Goal: Task Accomplishment & Management: Manage account settings

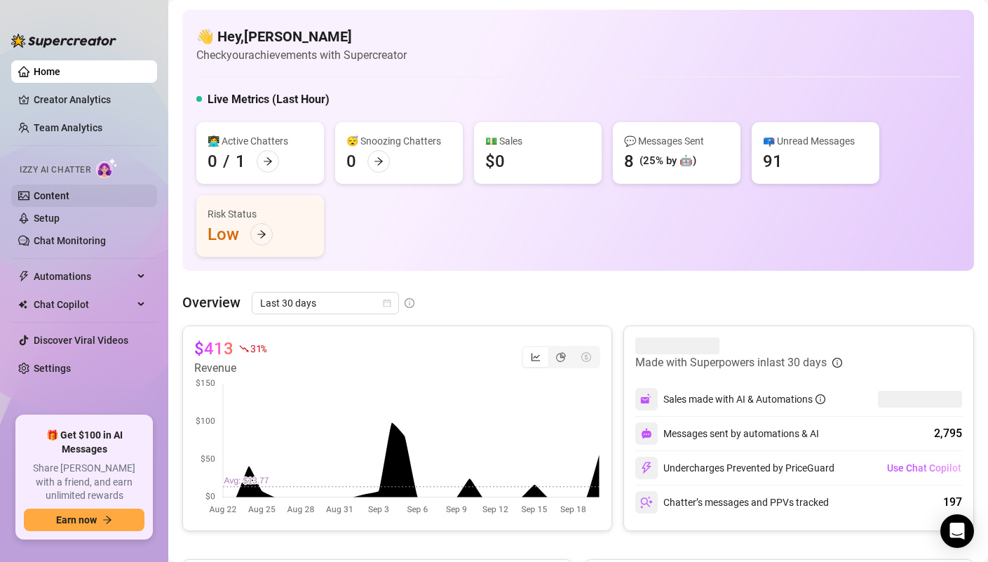
click at [53, 198] on link "Content" at bounding box center [52, 195] width 36 height 11
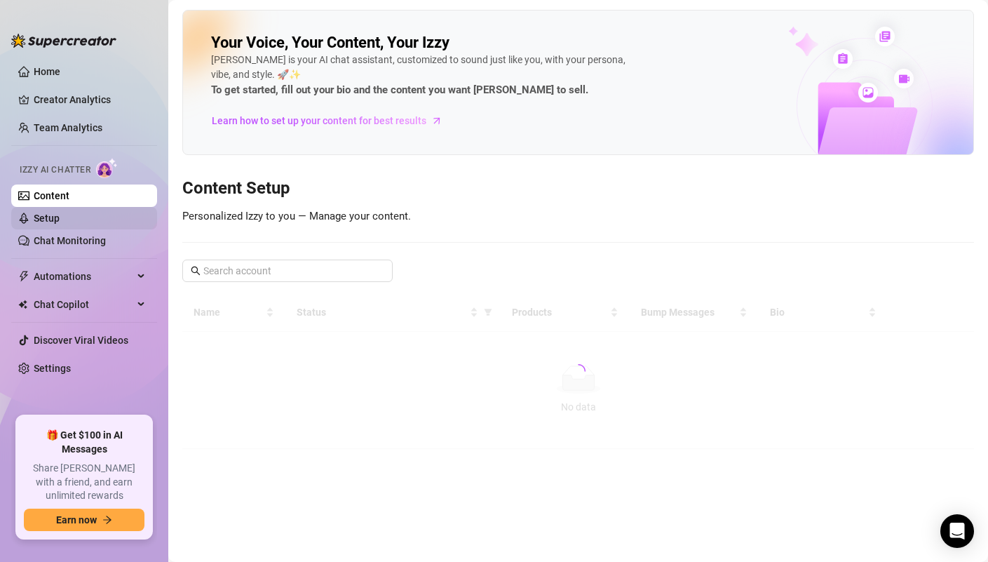
click at [54, 224] on link "Setup" at bounding box center [47, 217] width 26 height 11
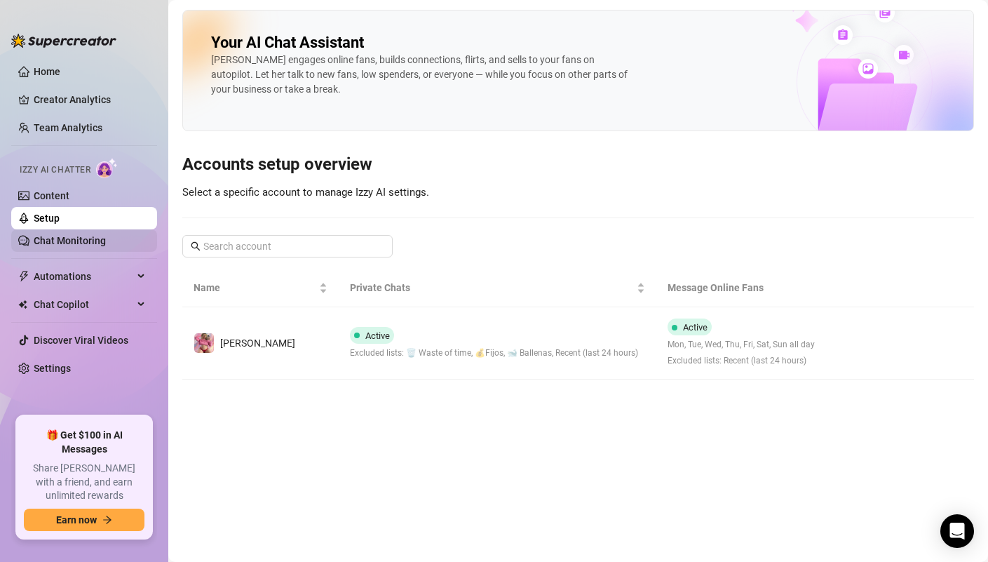
click at [57, 246] on link "Chat Monitoring" at bounding box center [70, 240] width 72 height 11
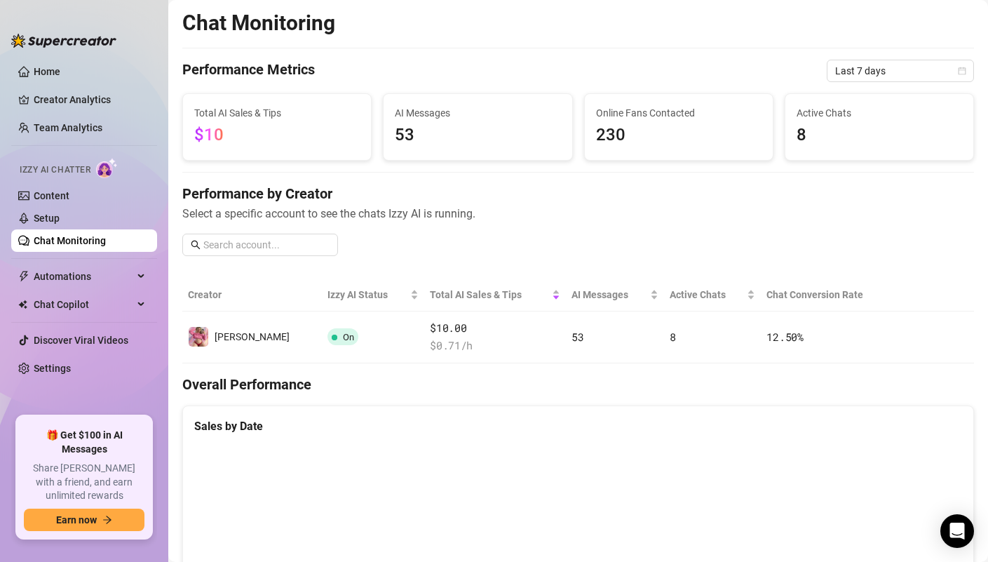
click at [874, 116] on span "Active Chats" at bounding box center [878, 112] width 165 height 15
click at [815, 108] on span "Active Chats" at bounding box center [878, 112] width 165 height 15
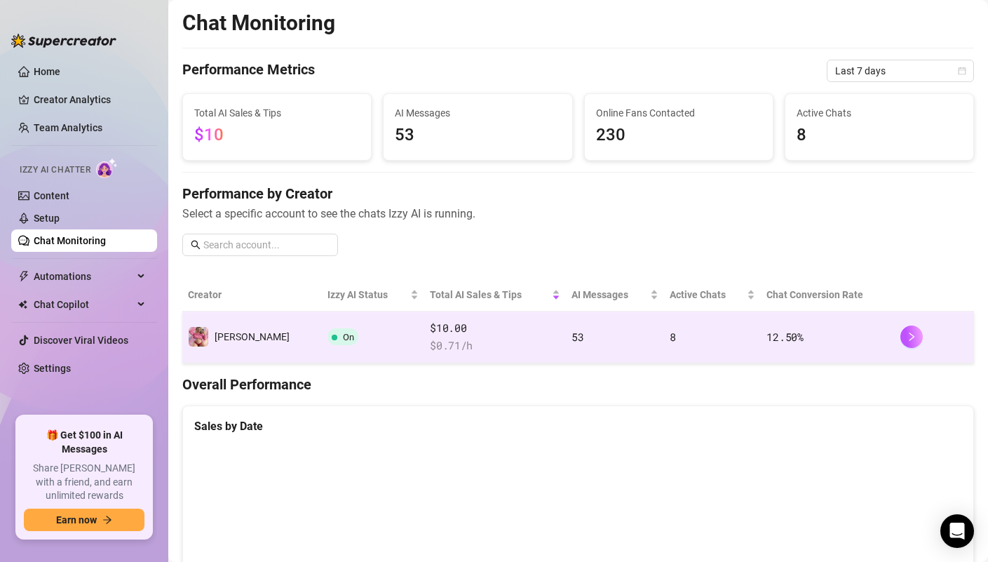
click at [388, 327] on td "On" at bounding box center [373, 337] width 102 height 52
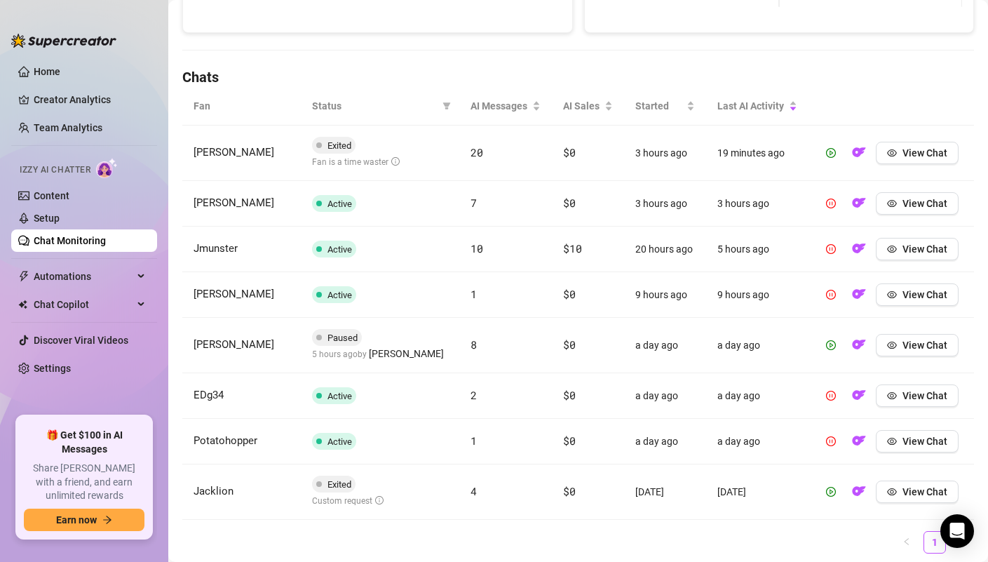
scroll to position [430, 0]
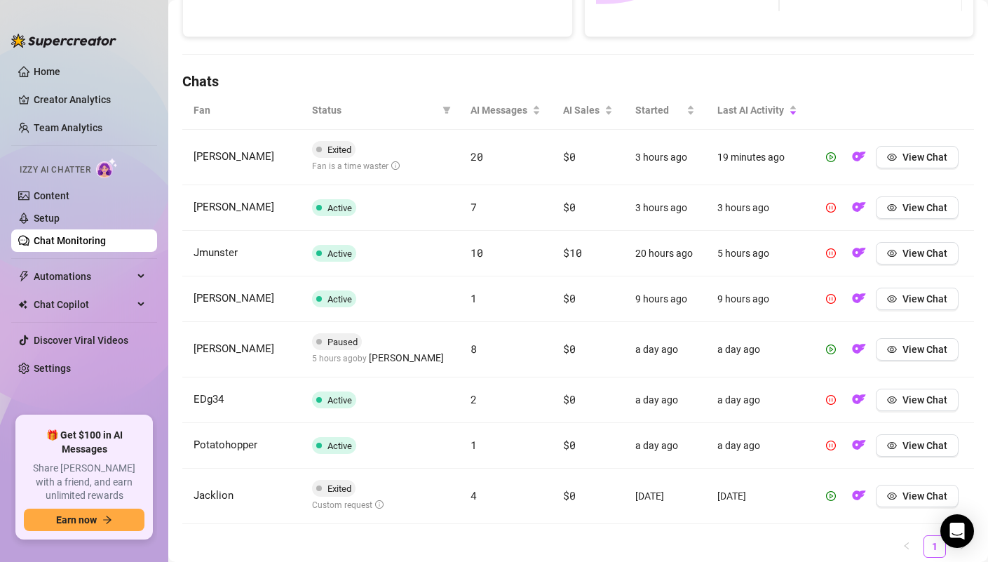
click at [395, 165] on icon "info-circle" at bounding box center [395, 165] width 8 height 8
click at [894, 156] on icon "eye" at bounding box center [892, 157] width 10 height 10
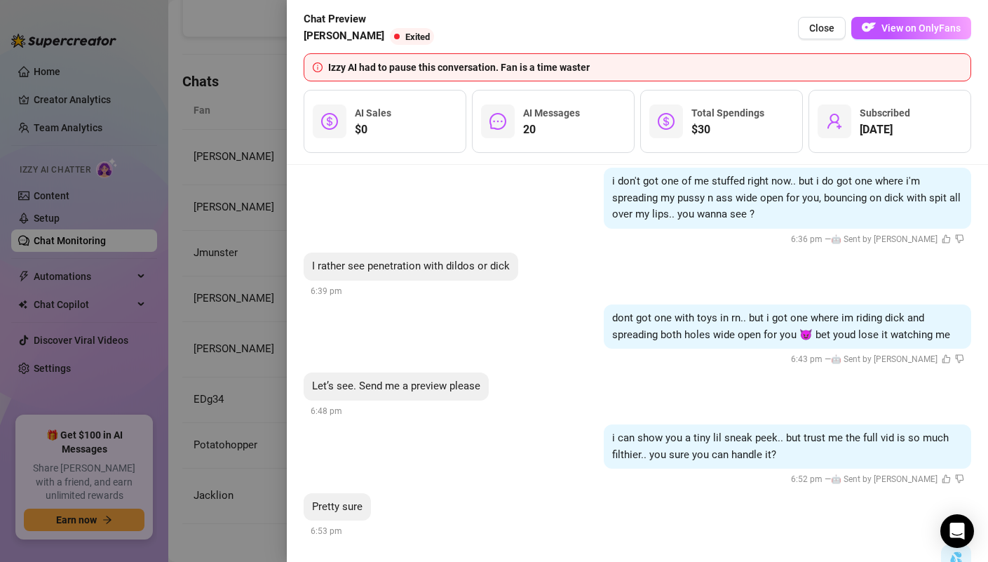
scroll to position [2550, 0]
click at [579, 66] on div "Izzy AI had to pause this conversation. Fan is a time waster" at bounding box center [645, 67] width 634 height 15
click at [807, 22] on button "Close" at bounding box center [822, 28] width 48 height 22
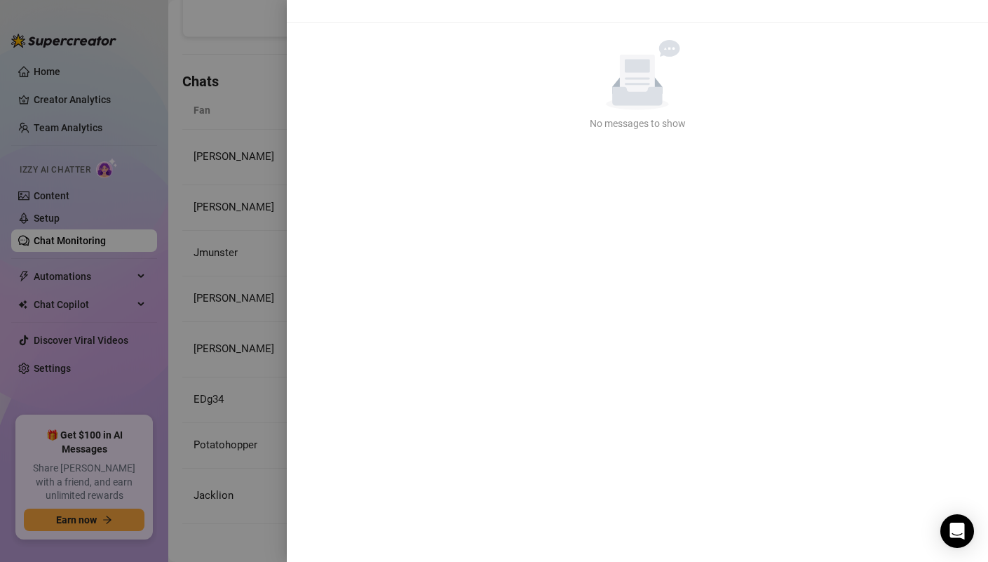
scroll to position [0, 0]
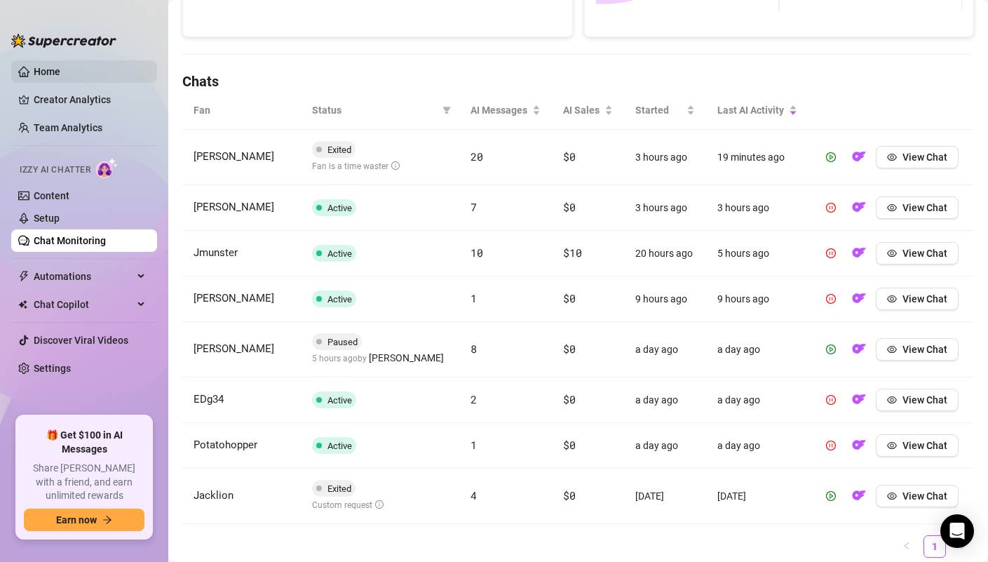
click at [45, 71] on link "Home" at bounding box center [47, 71] width 27 height 11
